Goal: Book appointment/travel/reservation

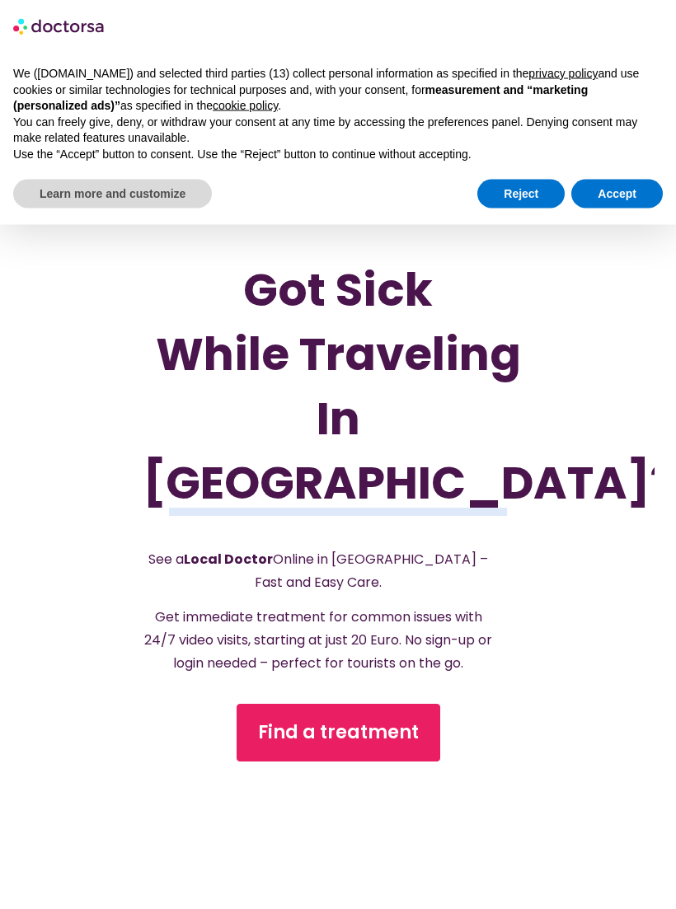
scroll to position [190, 0]
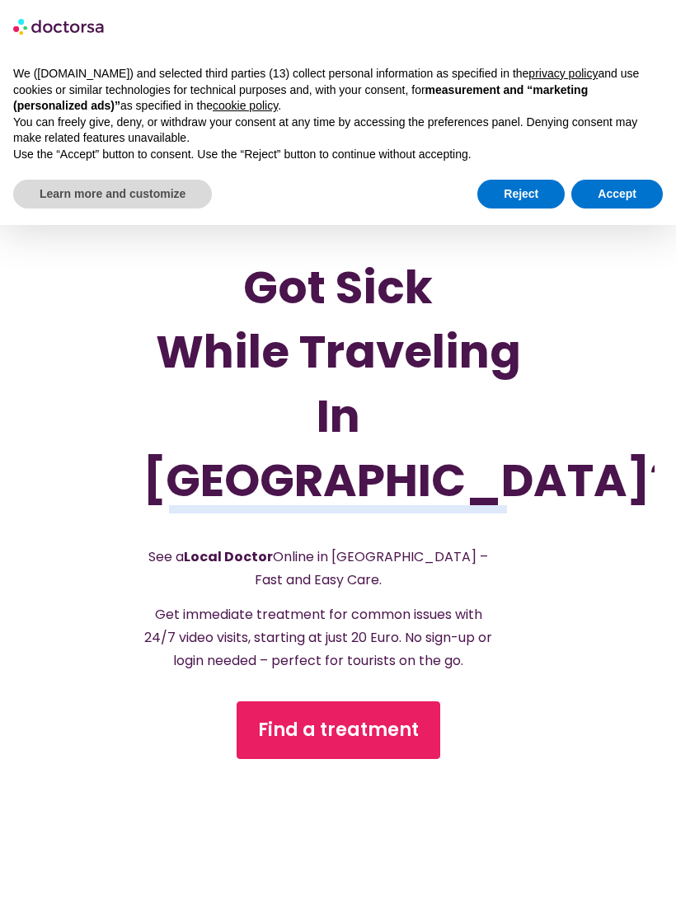
click at [352, 738] on span "Find a treatment" at bounding box center [338, 730] width 161 height 26
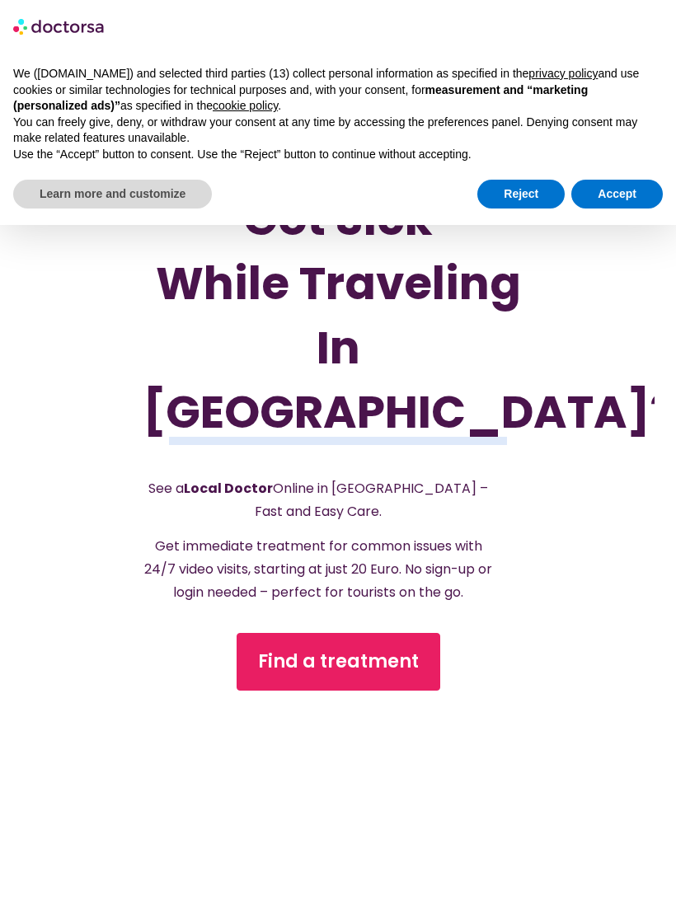
scroll to position [217, 0]
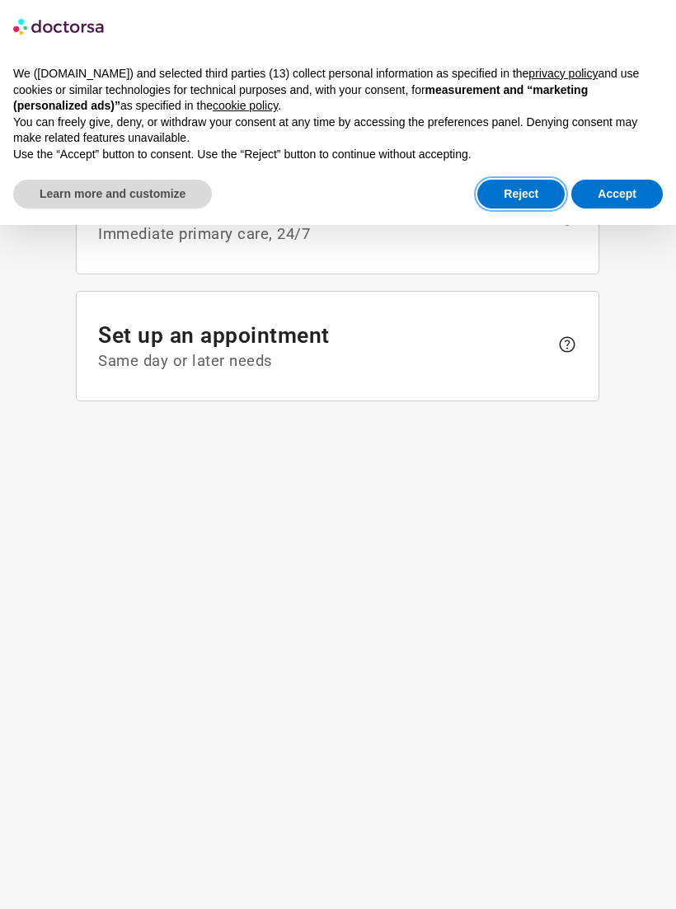
click at [521, 180] on button "Reject" at bounding box center [520, 195] width 87 height 30
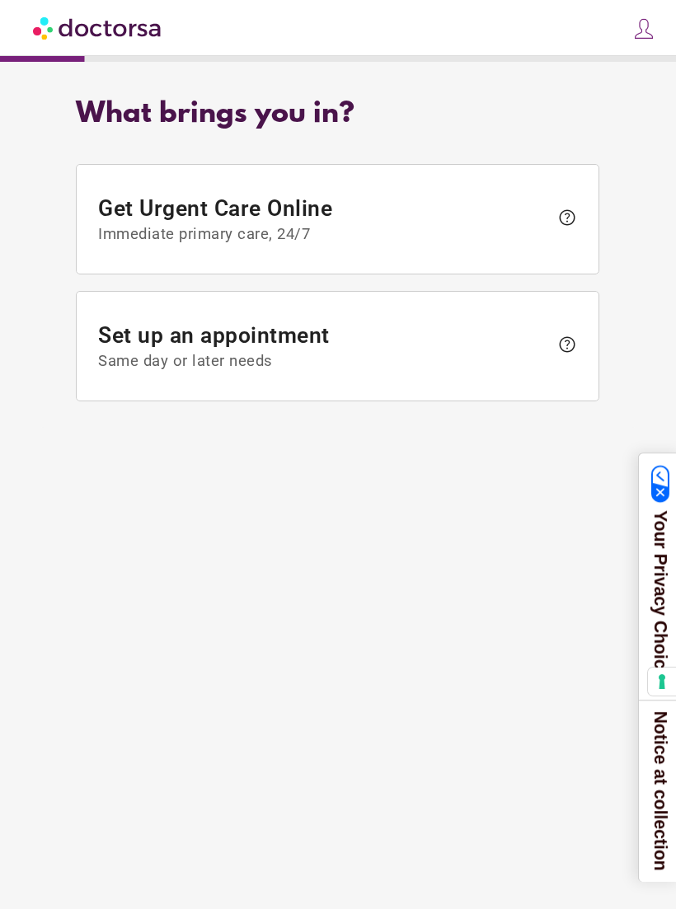
click at [562, 613] on div "What brings you in? Get Urgent Care Online Immediate primary care, 24/7 help Se…" at bounding box center [337, 476] width 659 height 791
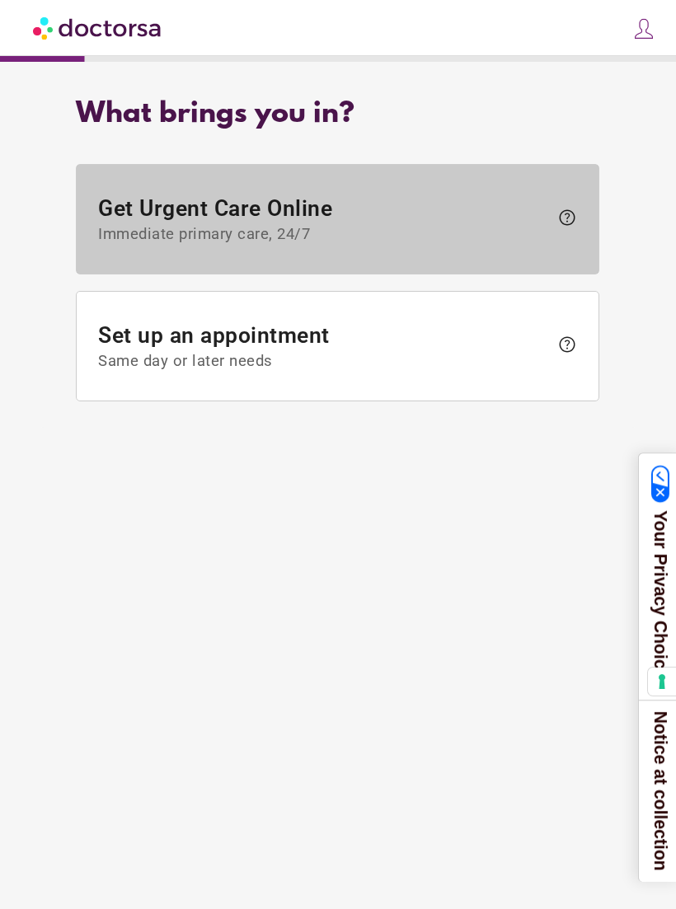
click at [145, 228] on span "Immediate primary care, 24/7" at bounding box center [324, 234] width 451 height 18
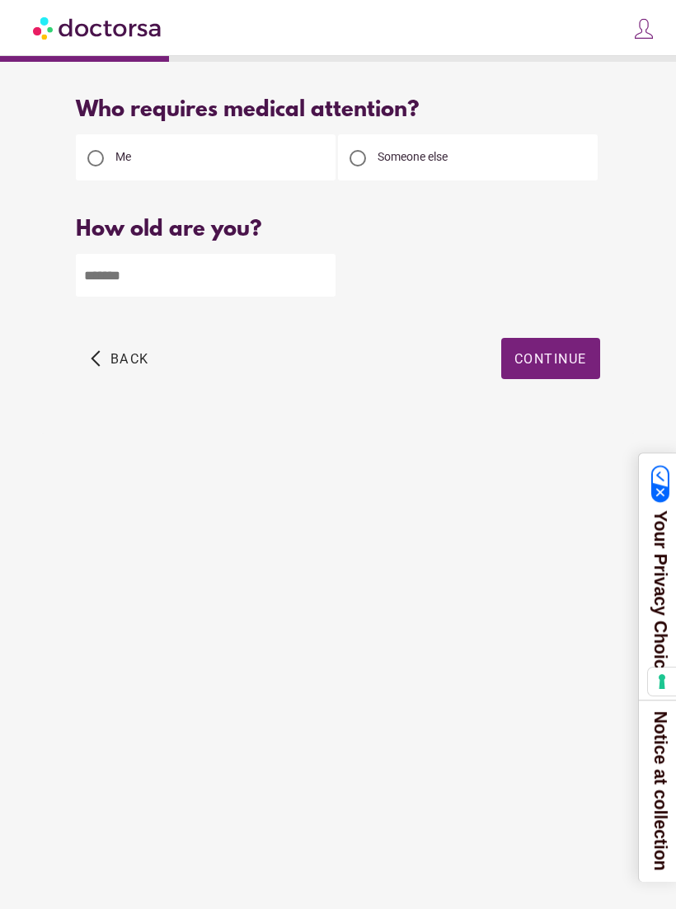
click at [369, 162] on div at bounding box center [357, 158] width 33 height 33
click at [181, 265] on input "number" at bounding box center [206, 275] width 260 height 43
type input "**"
click at [570, 364] on span "Continue" at bounding box center [550, 359] width 73 height 16
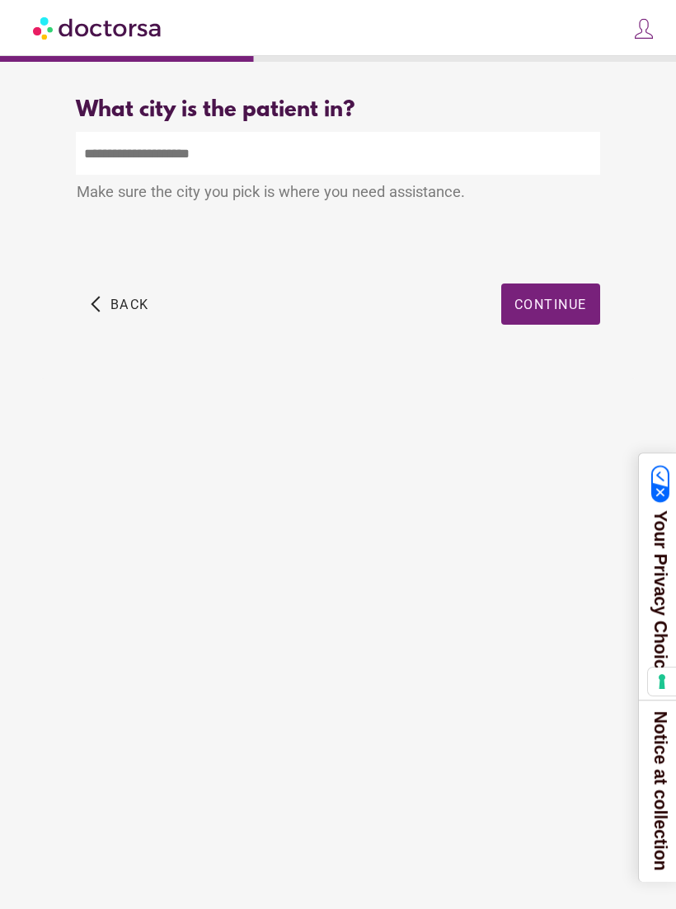
click at [181, 160] on input "text" at bounding box center [337, 153] width 523 height 43
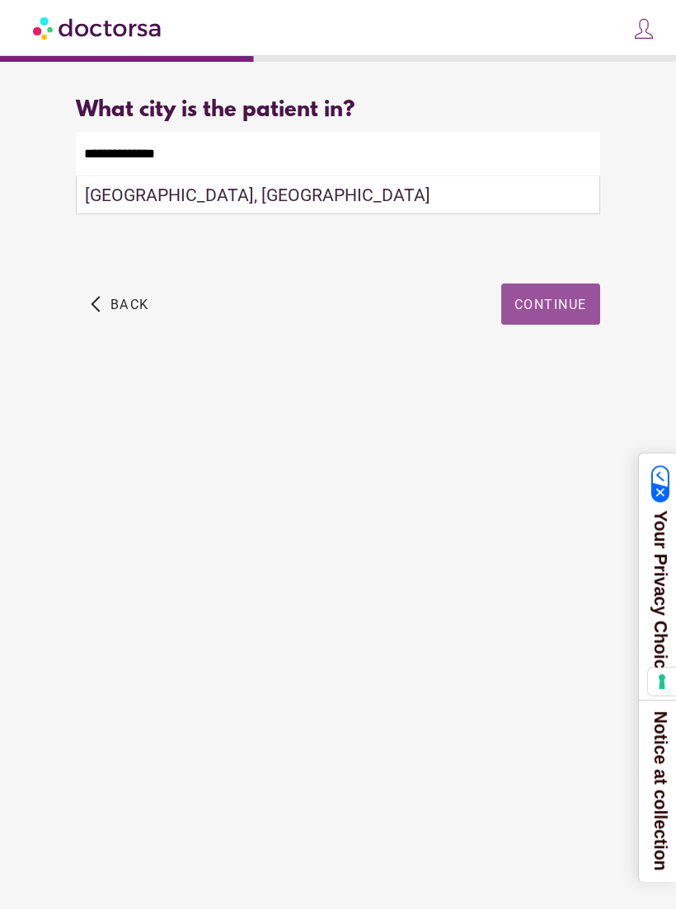
click at [546, 303] on span "Continue" at bounding box center [550, 305] width 73 height 16
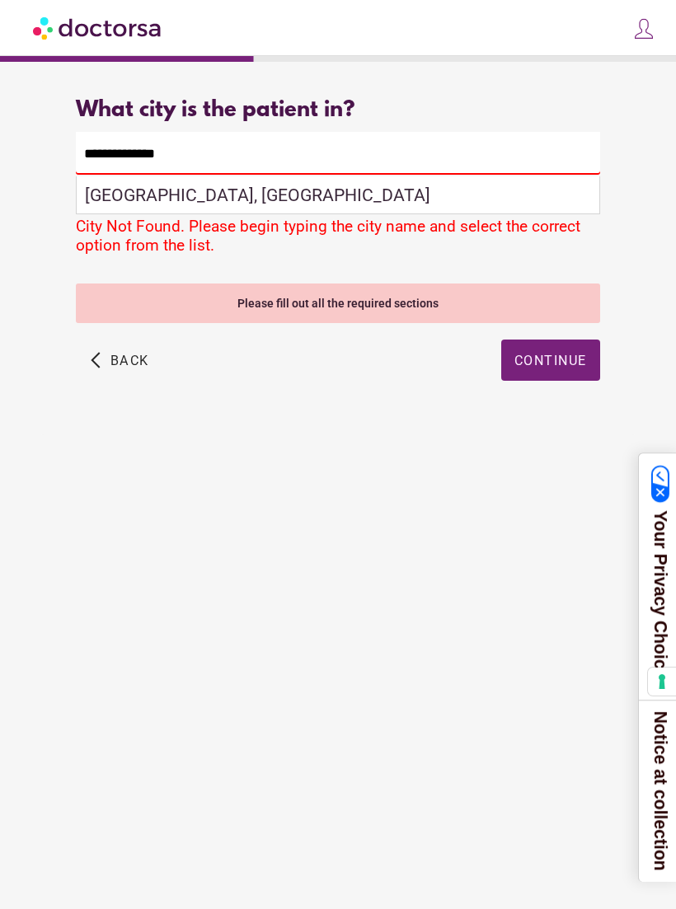
click at [122, 196] on div "[GEOGRAPHIC_DATA], [GEOGRAPHIC_DATA]" at bounding box center [338, 195] width 522 height 38
type input "**********"
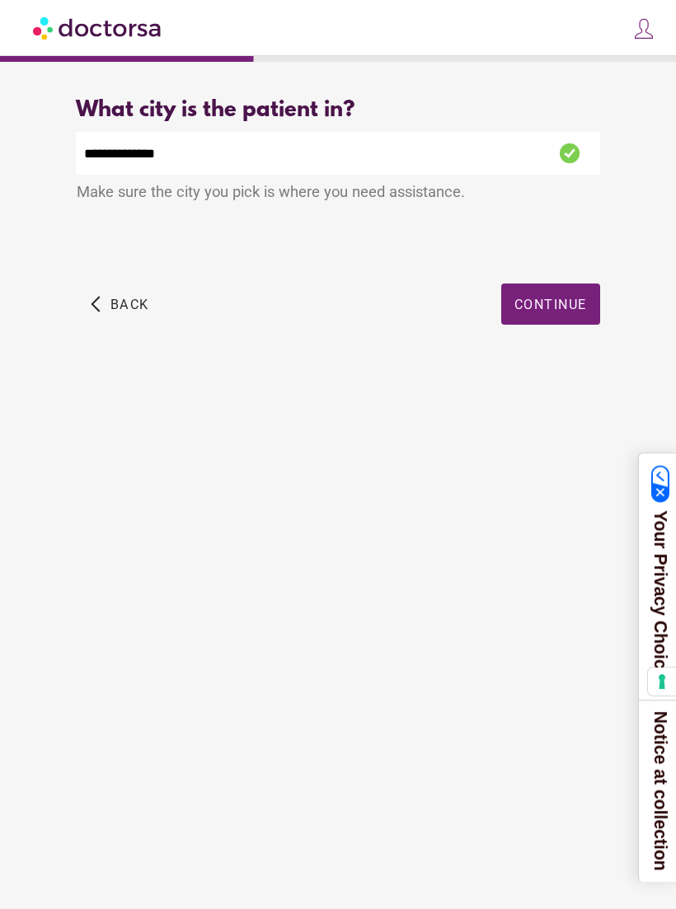
click at [559, 299] on span "button" at bounding box center [550, 304] width 99 height 41
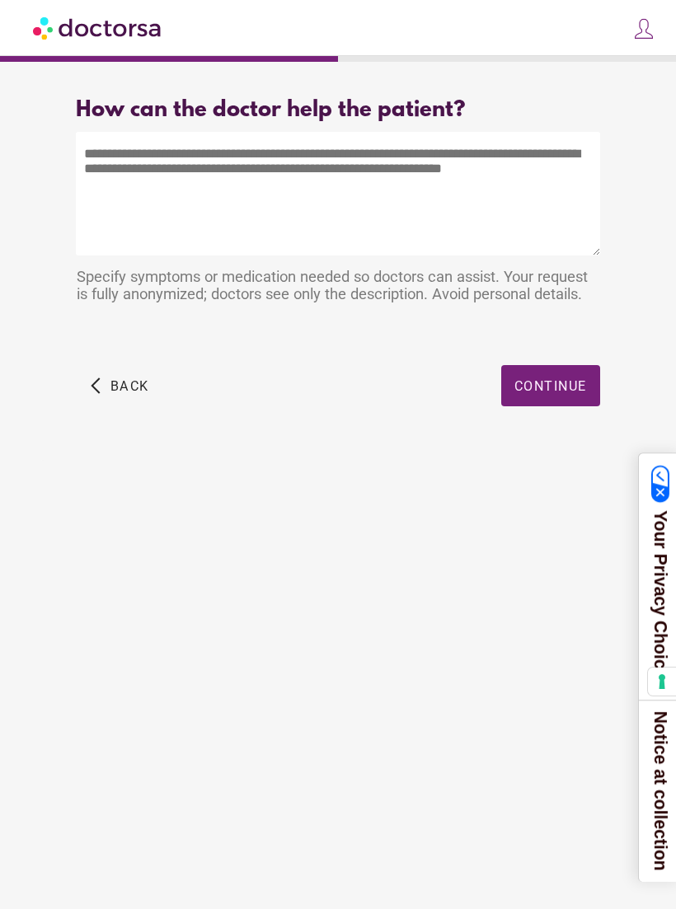
click at [121, 168] on textarea at bounding box center [337, 194] width 523 height 124
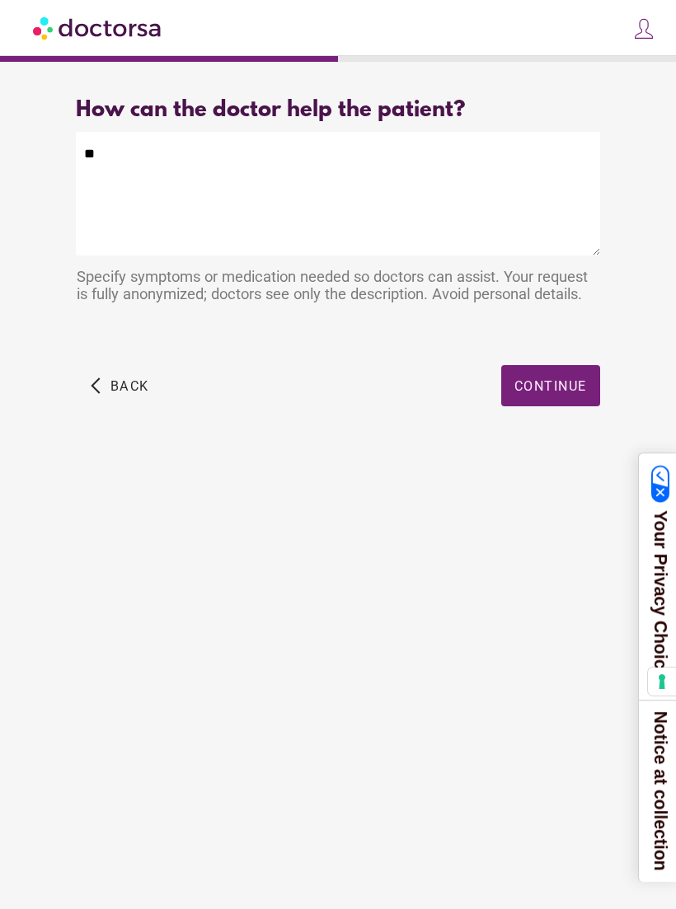
type textarea "*"
type textarea "**********"
click at [558, 380] on span "button" at bounding box center [550, 385] width 99 height 41
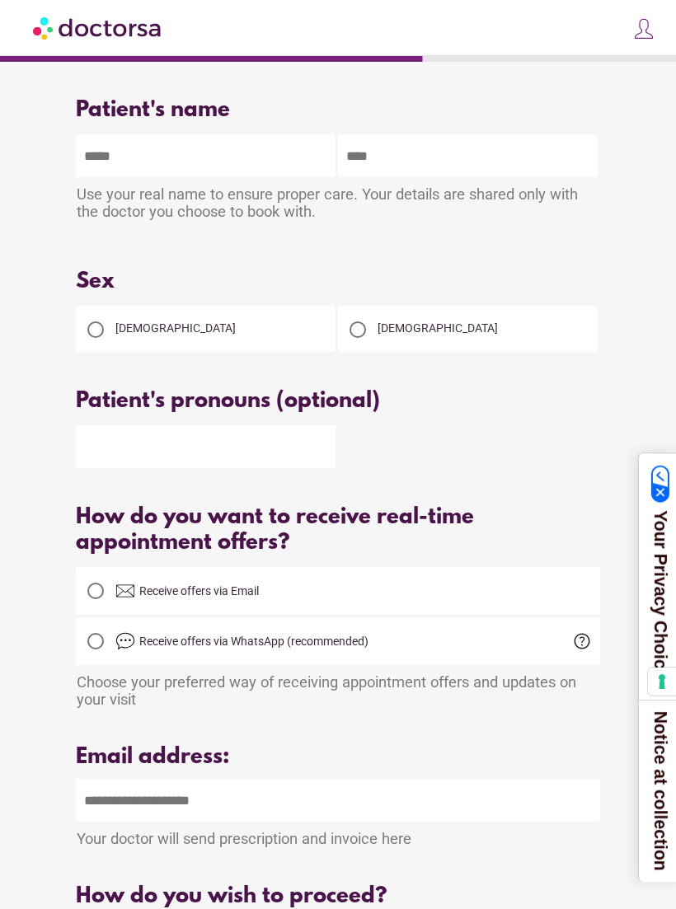
click at [93, 331] on div at bounding box center [95, 329] width 16 height 16
